Goal: Navigation & Orientation: Find specific page/section

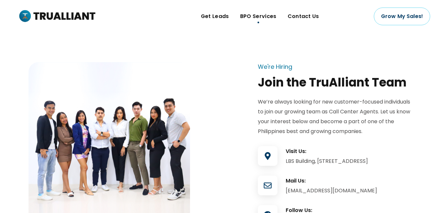
click at [264, 15] on span "BPO Services" at bounding box center [258, 16] width 36 height 10
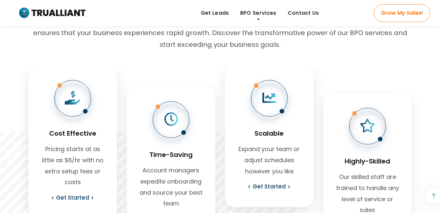
scroll to position [220, 0]
